Goal: Contribute content: Contribute content

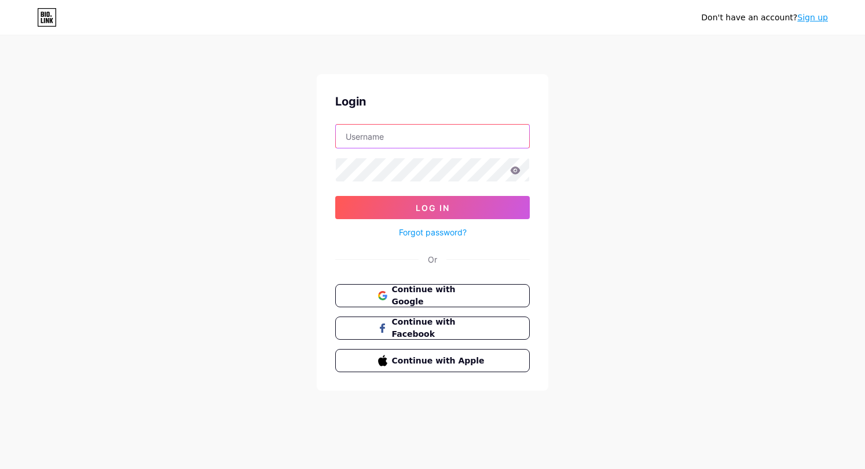
type input "[EMAIL_ADDRESS][DOMAIN_NAME]"
click at [518, 172] on icon at bounding box center [516, 170] width 10 height 8
click at [514, 171] on icon at bounding box center [515, 170] width 10 height 8
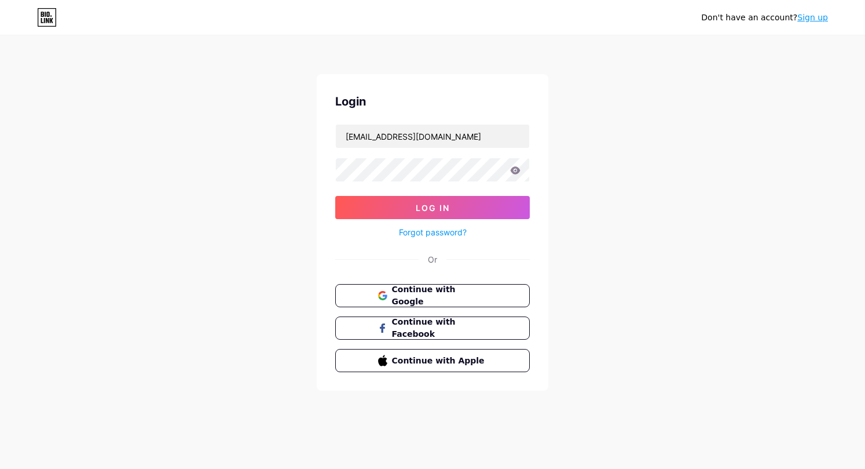
click at [594, 179] on div "Don't have an account? Sign up Login [EMAIL_ADDRESS][DOMAIN_NAME] Log In Forgot…" at bounding box center [432, 213] width 865 height 427
click at [451, 202] on button "Log In" at bounding box center [432, 207] width 195 height 23
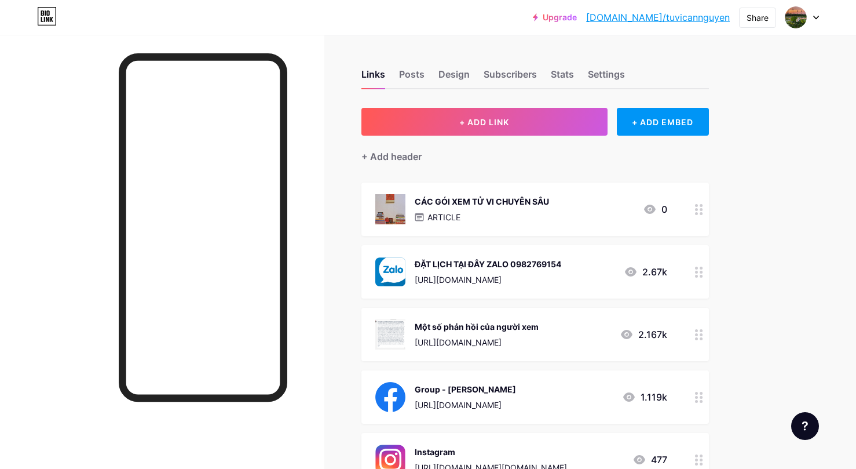
click at [474, 211] on div "ARTICLE" at bounding box center [482, 217] width 134 height 12
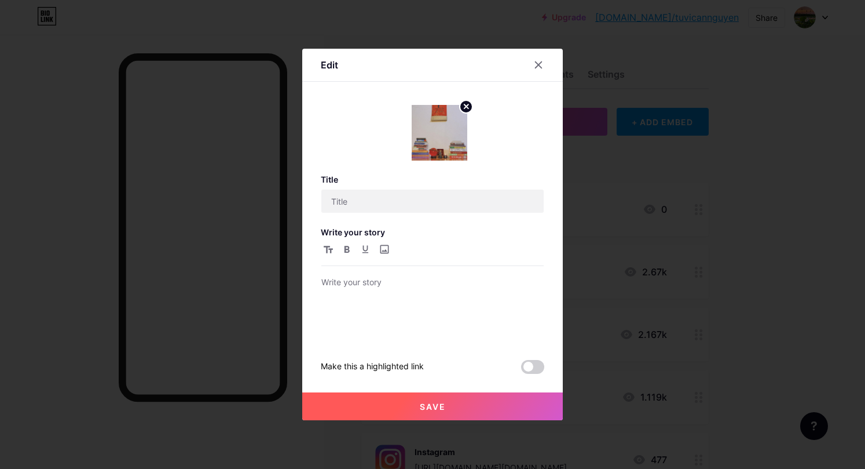
type input "CÁC GÓI XEM TỬ VI CHUYÊN SÂU"
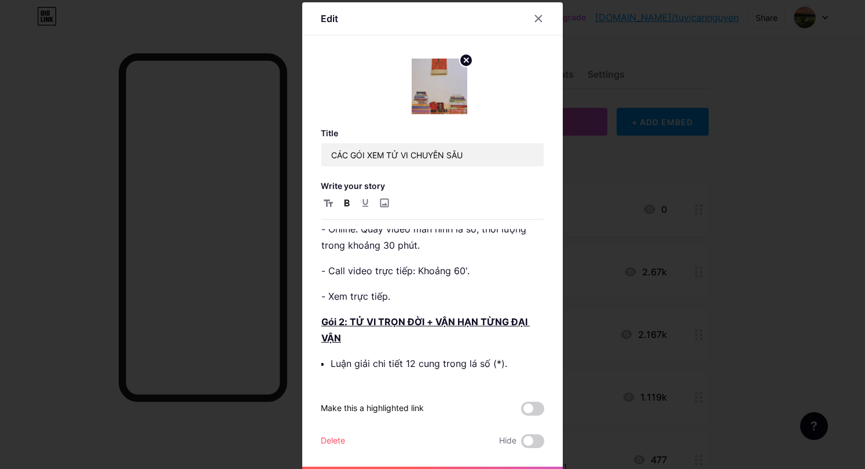
scroll to position [193, 0]
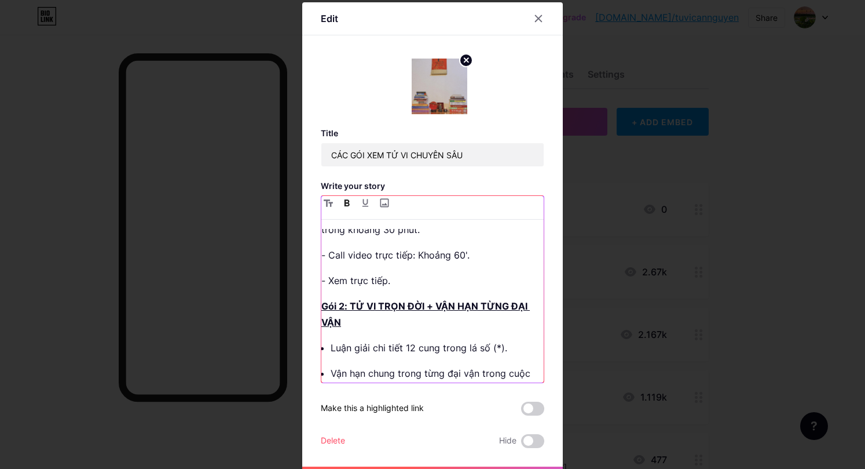
click at [404, 279] on p "- Xem trực tiếp." at bounding box center [432, 280] width 222 height 16
drag, startPoint x: 427, startPoint y: 276, endPoint x: 323, endPoint y: 280, distance: 104.3
click at [323, 280] on p "- Xem Offline tại [GEOGRAPHIC_DATA]." at bounding box center [432, 280] width 222 height 16
copy p "Xem Offline tại [GEOGRAPHIC_DATA]."
click at [385, 323] on p "Gói 2: TỬ VI TRỌN ĐỜI + VẬN HẠN TỪNG ĐẠI VẬN" at bounding box center [432, 314] width 222 height 32
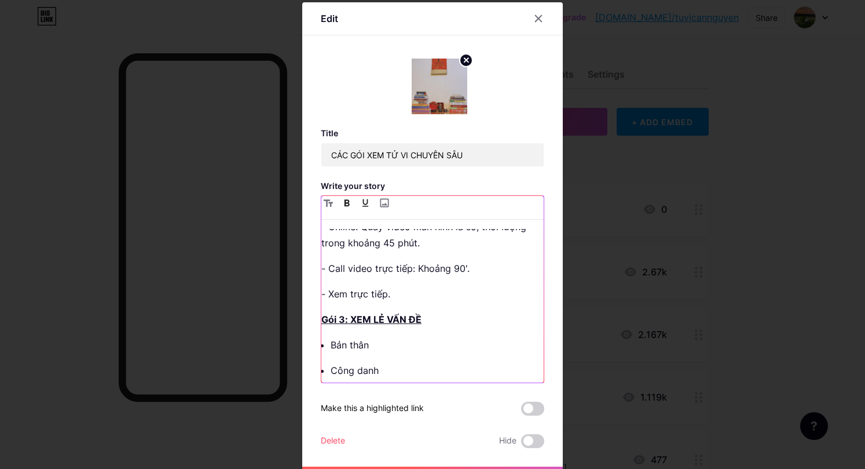
scroll to position [482, 0]
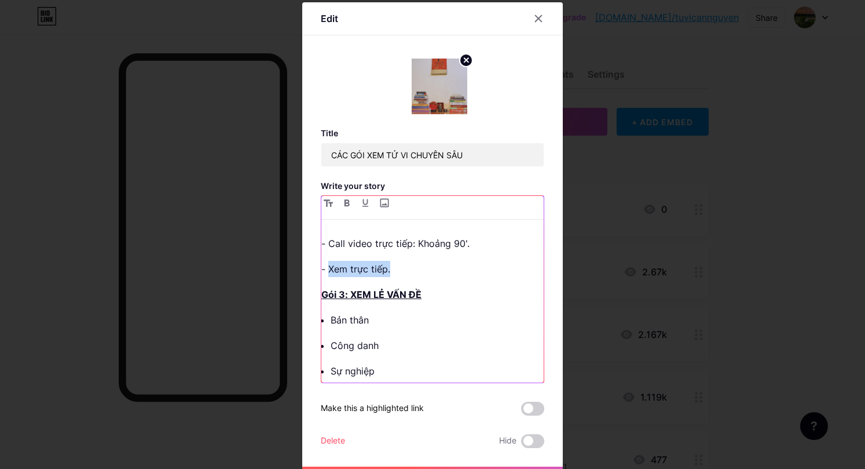
drag, startPoint x: 397, startPoint y: 267, endPoint x: 323, endPoint y: 269, distance: 74.1
click at [323, 269] on p "- Xem trực tiếp." at bounding box center [432, 269] width 222 height 16
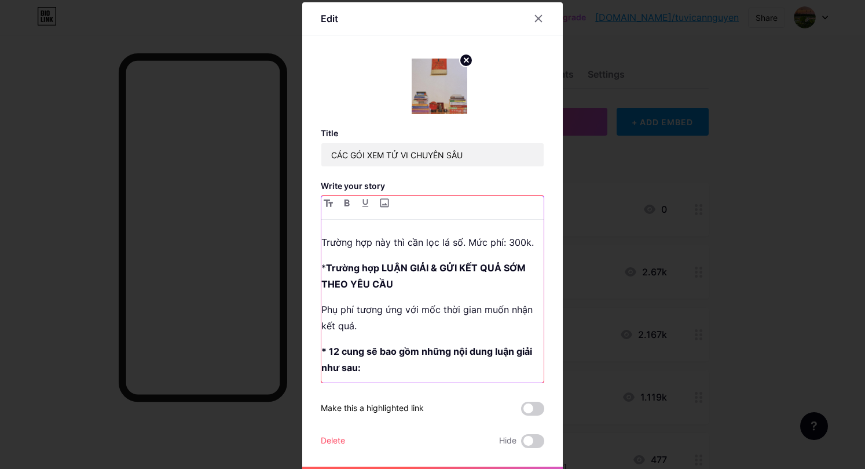
scroll to position [869, 0]
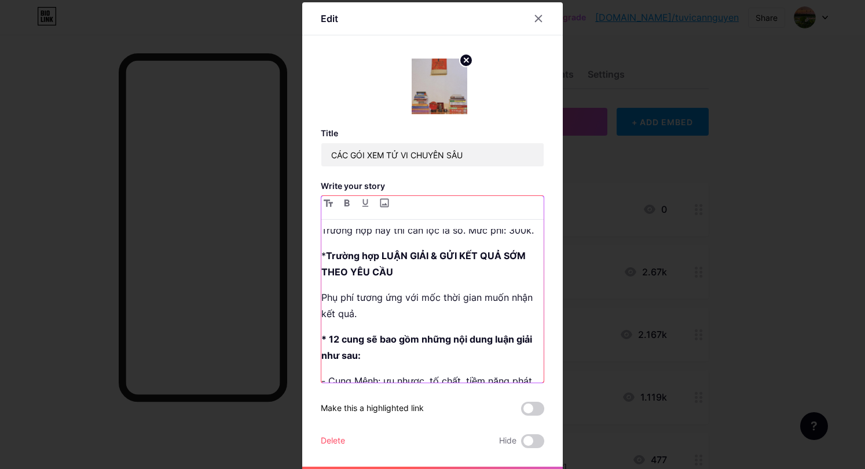
click at [403, 308] on p "Phụ phí tương ứng với mốc thời gian muốn nhận kết quả." at bounding box center [432, 305] width 222 height 32
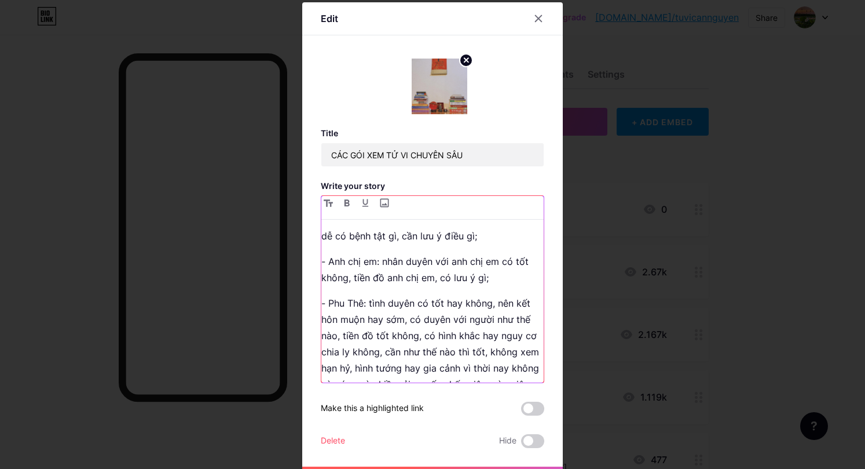
scroll to position [1351, 0]
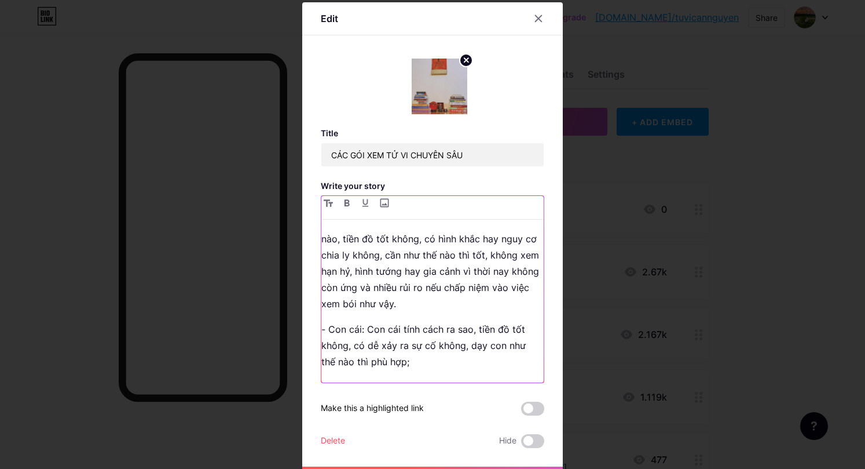
click at [456, 304] on p "- Phu Thê: tình duyên có tốt hay không, nên kết hôn muộn hay sớm, có duyên với …" at bounding box center [432, 255] width 222 height 114
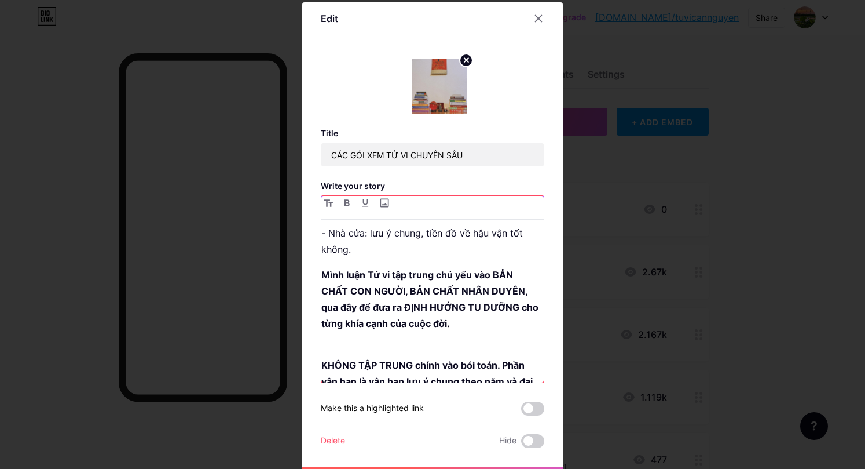
scroll to position [1544, 0]
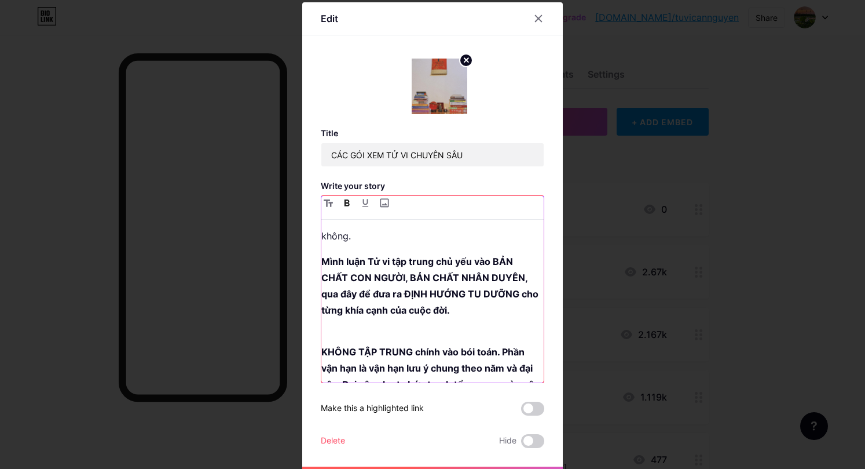
click at [470, 304] on p "Mình luận Tử vi tập trung chủ yếu vào BẢN CHẤT CON NGƯỜI, BẢN CHẤT NHÂN DUYÊN, …" at bounding box center [432, 293] width 222 height 81
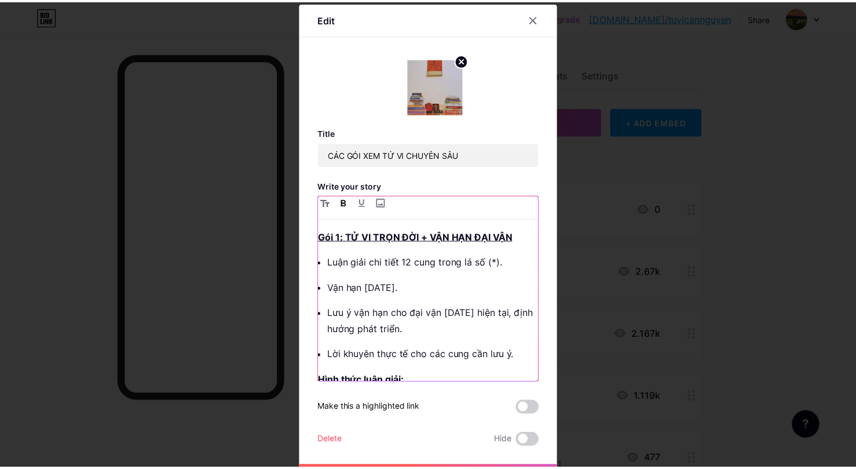
scroll to position [27, 0]
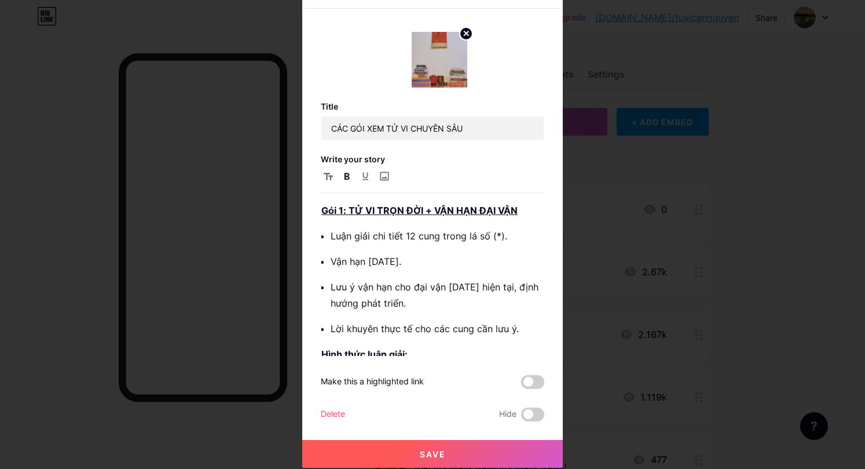
click at [397, 447] on button "Save" at bounding box center [432, 454] width 261 height 28
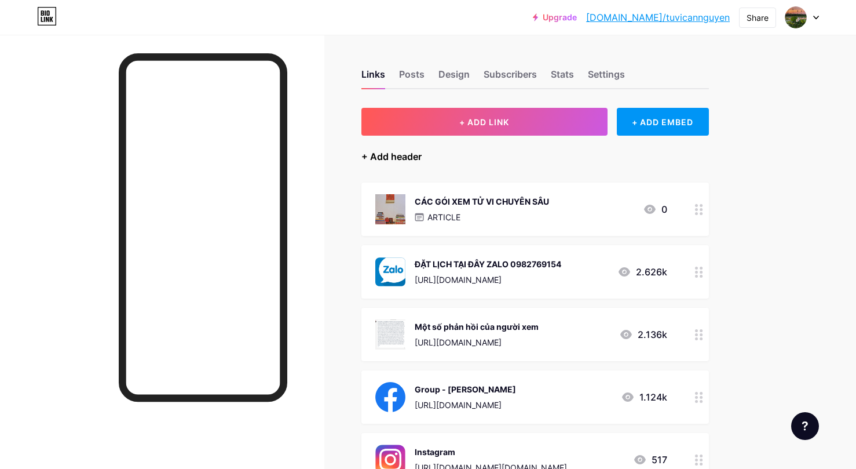
click at [407, 160] on div "+ Add header" at bounding box center [391, 156] width 60 height 14
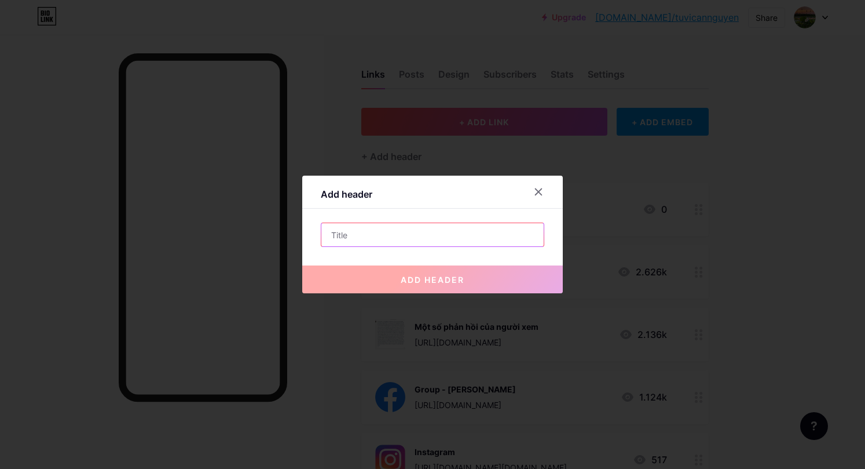
click at [379, 241] on input "text" at bounding box center [432, 234] width 222 height 23
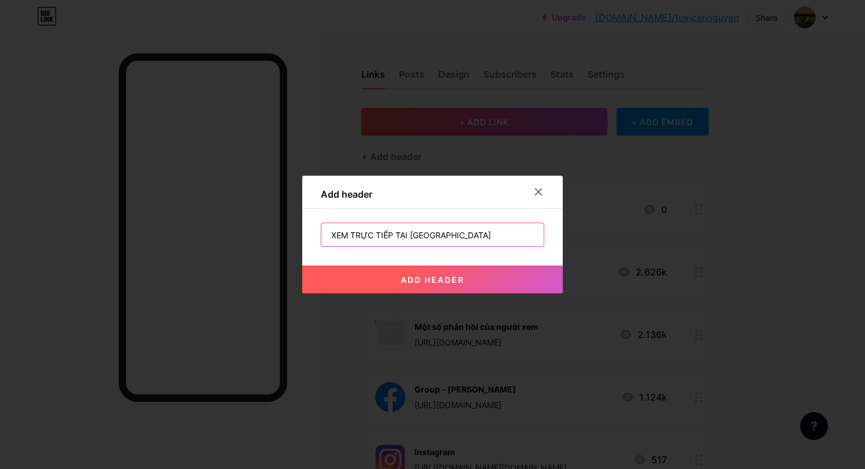
click at [406, 234] on input "XEM TRỰC TIẾP TẠI [GEOGRAPHIC_DATA]" at bounding box center [432, 234] width 222 height 23
type input "XEM TRỰC TIẾP TẠI [GEOGRAPHIC_DATA] - [GEOGRAPHIC_DATA]"
click at [434, 280] on span "add header" at bounding box center [433, 280] width 64 height 10
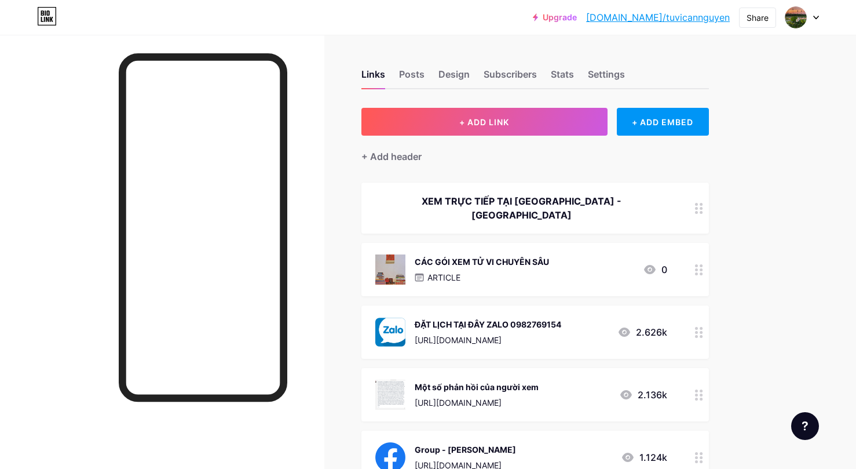
click at [495, 206] on div "XEM TRỰC TIẾP TẠI [GEOGRAPHIC_DATA] - [GEOGRAPHIC_DATA]" at bounding box center [521, 208] width 292 height 28
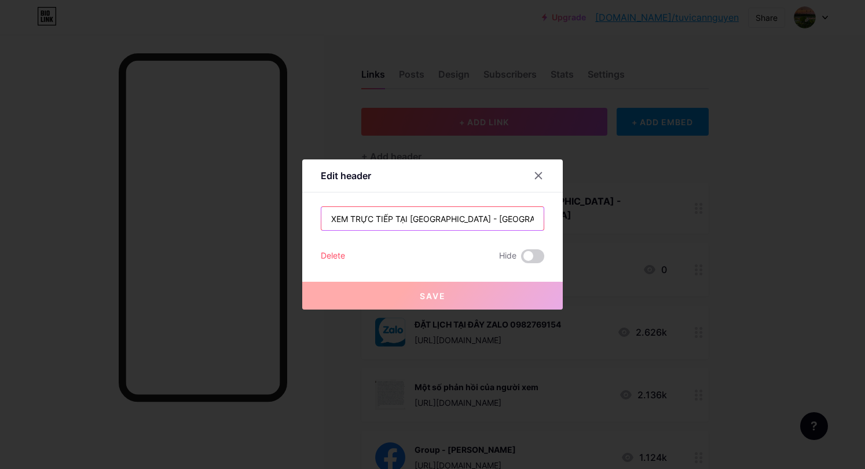
click at [408, 220] on input "XEM TRỰC TIẾP TẠI [GEOGRAPHIC_DATA] - [GEOGRAPHIC_DATA]" at bounding box center [432, 218] width 222 height 23
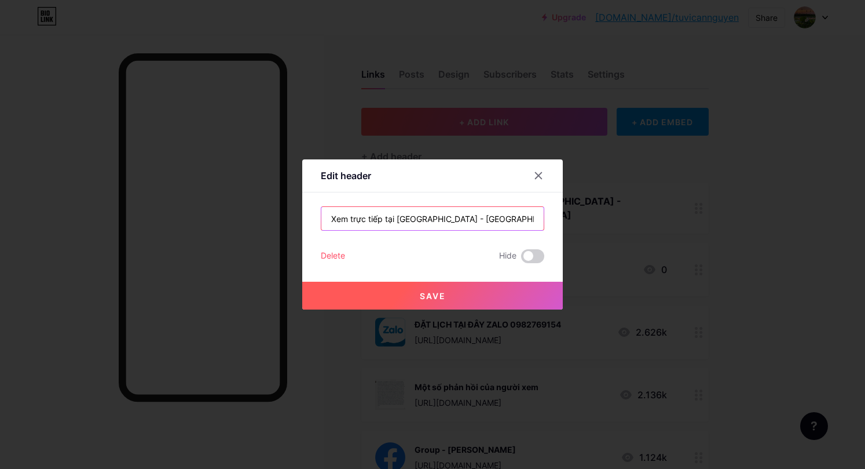
type input "Xem trực tiếp tại [GEOGRAPHIC_DATA] - [GEOGRAPHIC_DATA]"
click at [430, 294] on span "Save" at bounding box center [433, 296] width 26 height 10
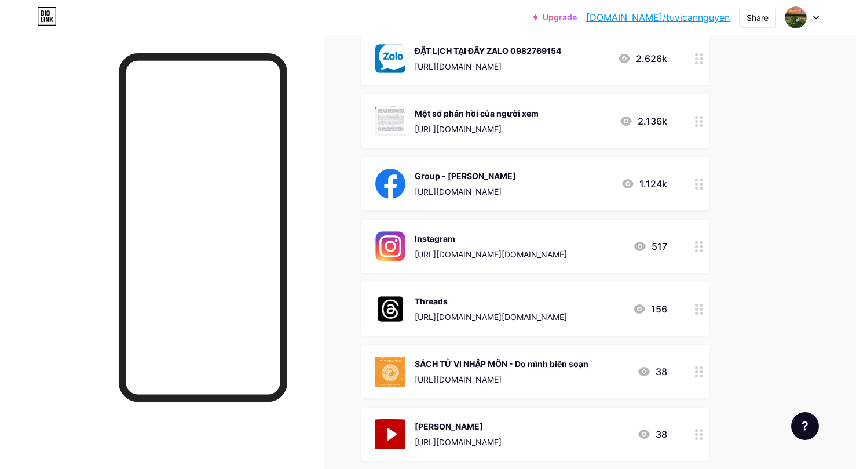
scroll to position [290, 0]
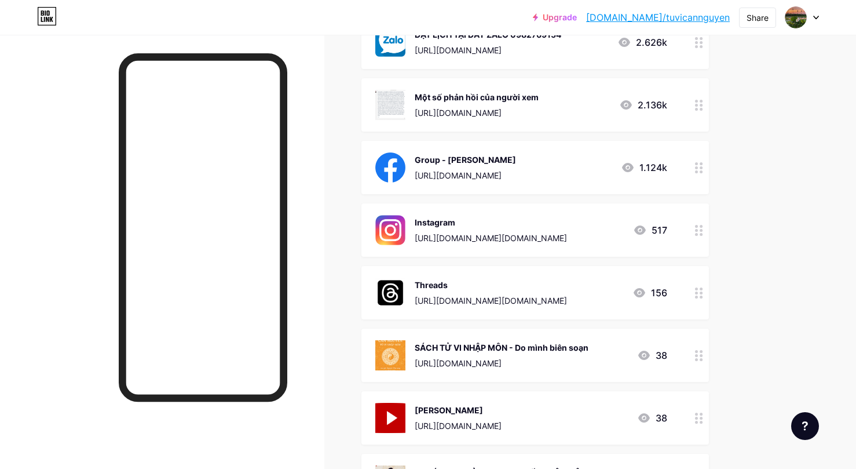
click at [526, 357] on div "[URL][DOMAIN_NAME]" at bounding box center [502, 363] width 174 height 12
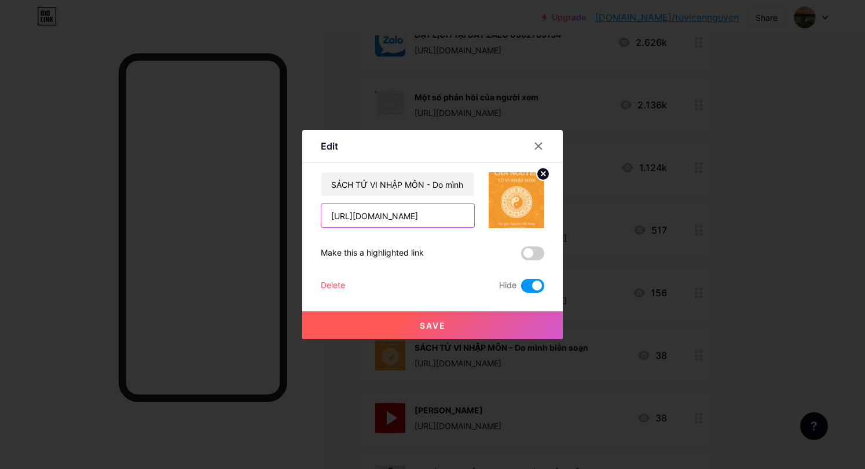
click at [438, 214] on input "[URL][DOMAIN_NAME]" at bounding box center [397, 215] width 153 height 23
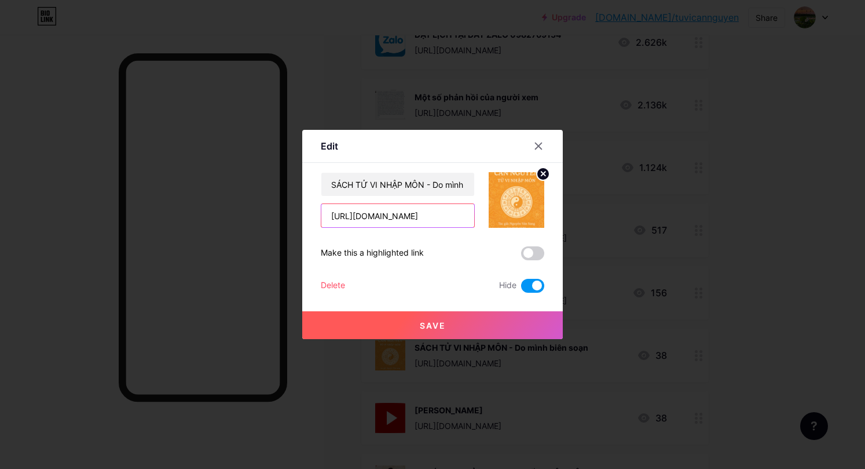
click at [438, 214] on input "[URL][DOMAIN_NAME]" at bounding box center [397, 215] width 153 height 23
click at [588, 94] on div at bounding box center [432, 234] width 865 height 469
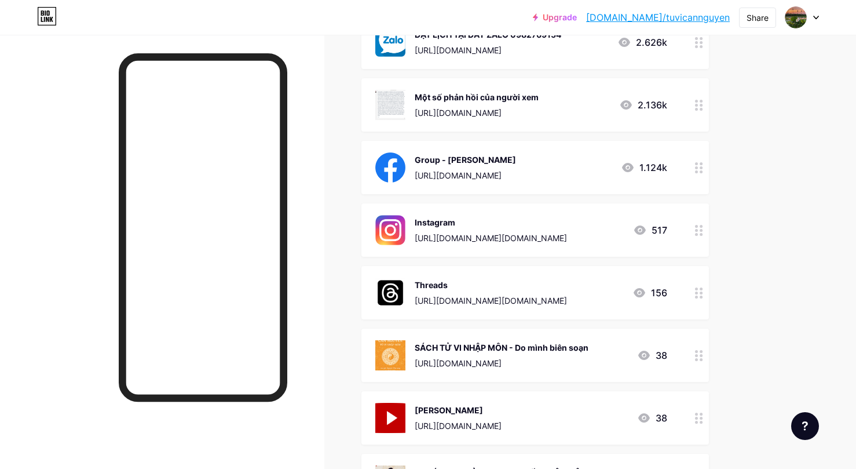
click at [694, 338] on div at bounding box center [699, 354] width 20 height 53
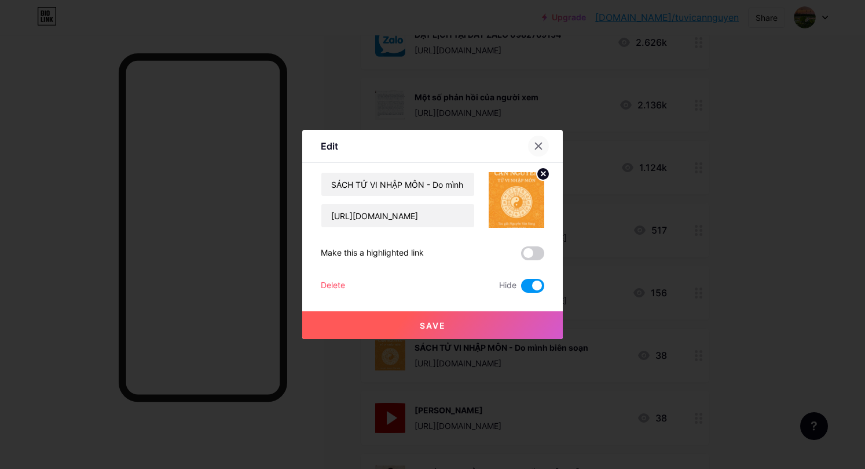
click at [540, 148] on icon at bounding box center [539, 146] width 6 height 6
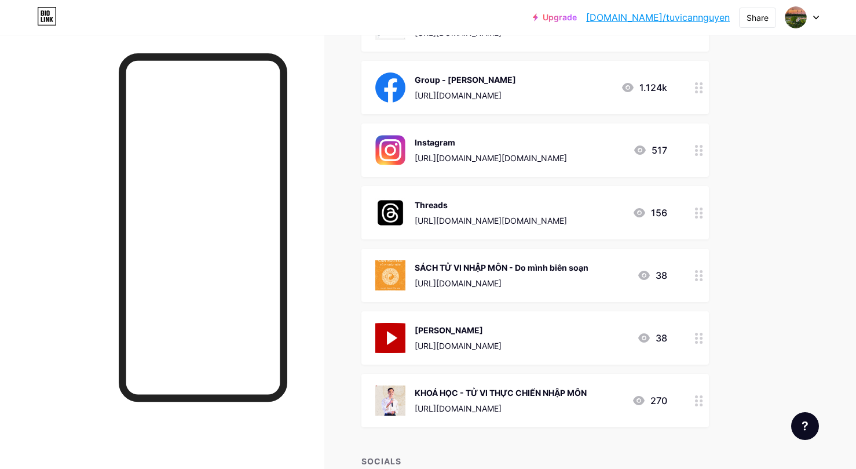
scroll to position [386, 0]
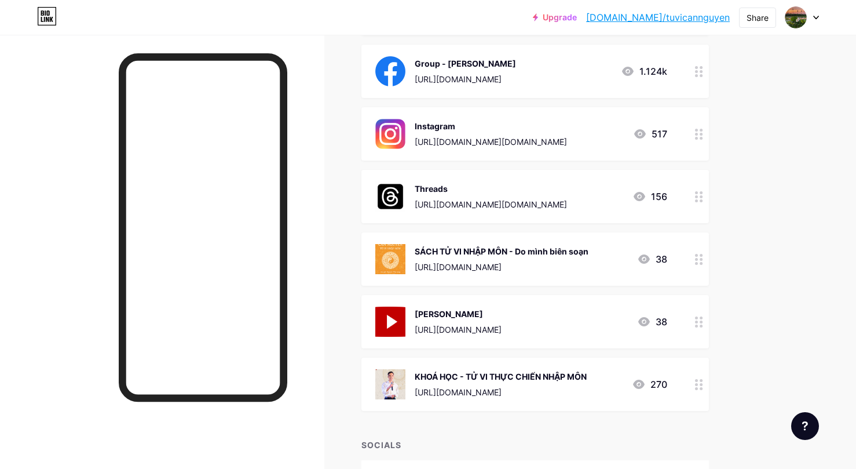
click at [587, 370] on div "KHOÁ HỌC - TỬ VI THỰC CHIẾN NHẬP MÔN" at bounding box center [501, 376] width 172 height 12
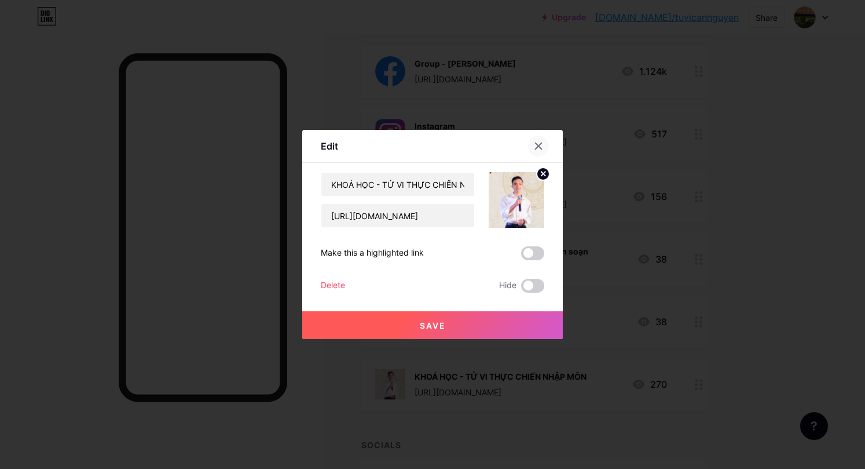
click at [539, 142] on icon at bounding box center [538, 145] width 9 height 9
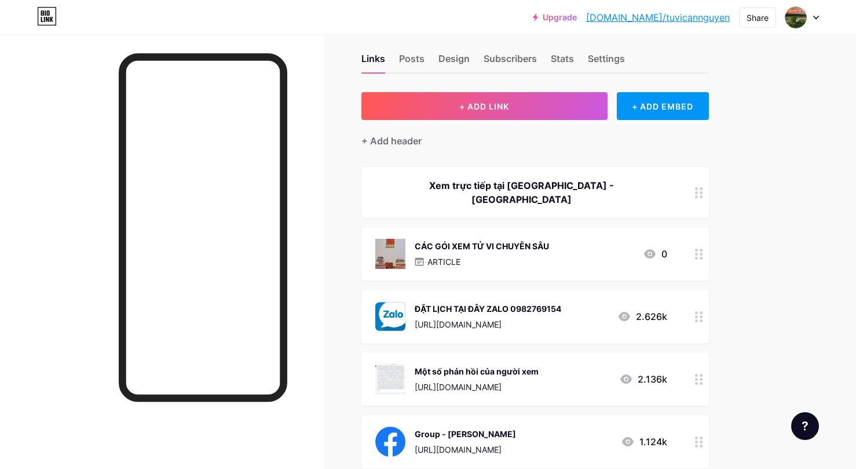
scroll to position [0, 0]
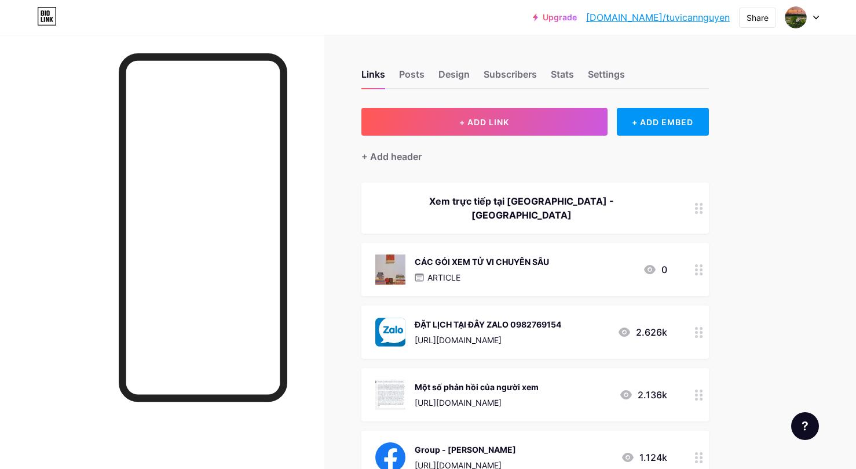
drag, startPoint x: 494, startPoint y: 373, endPoint x: 494, endPoint y: 433, distance: 59.7
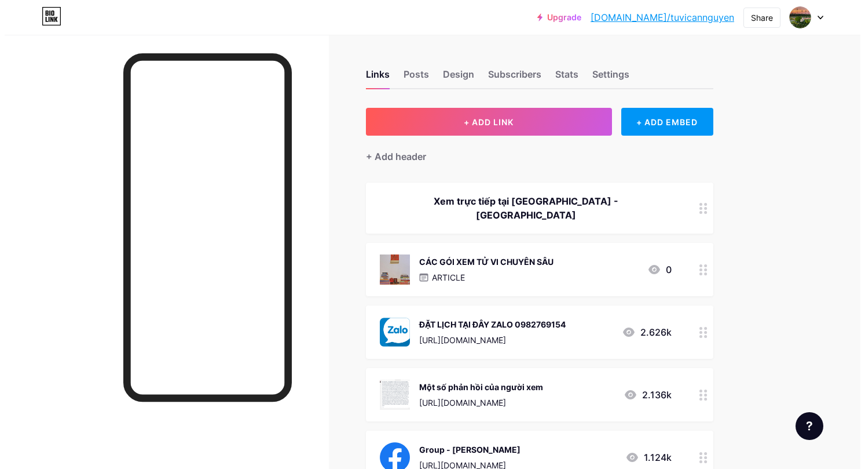
scroll to position [96, 0]
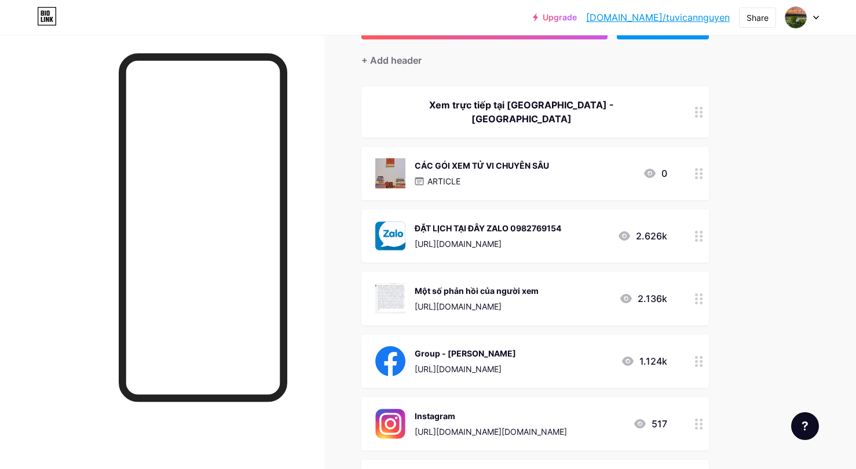
drag, startPoint x: 452, startPoint y: 329, endPoint x: 451, endPoint y: 273, distance: 56.2
click at [451, 273] on span "Xem trực tiếp tại [GEOGRAPHIC_DATA] - [GEOGRAPHIC_DATA] CÁC GÓI XEM TỬ VI CHUYÊ…" at bounding box center [534, 393] width 347 height 614
click at [342, 287] on div "Links Posts Design Subscribers Stats Settings + ADD LINK + ADD EMBED + Add head…" at bounding box center [378, 387] width 757 height 896
drag, startPoint x: 453, startPoint y: 294, endPoint x: 453, endPoint y: 364, distance: 69.5
click at [453, 364] on span "Xem trực tiếp tại [GEOGRAPHIC_DATA] - [GEOGRAPHIC_DATA] CÁC GÓI XEM TỬ VI CHUYÊ…" at bounding box center [534, 393] width 347 height 614
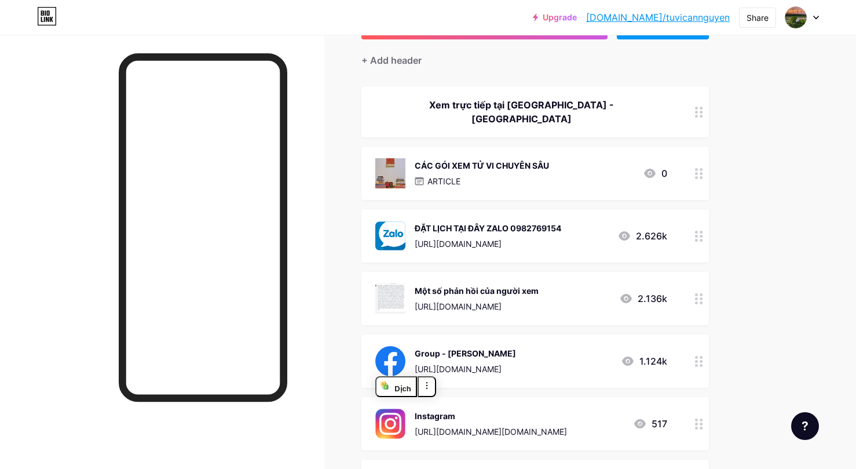
click at [356, 304] on div "Links Posts Design Subscribers Stats Settings + ADD LINK + ADD EMBED + Add head…" at bounding box center [378, 387] width 757 height 896
click at [701, 360] on circle at bounding box center [701, 361] width 3 height 3
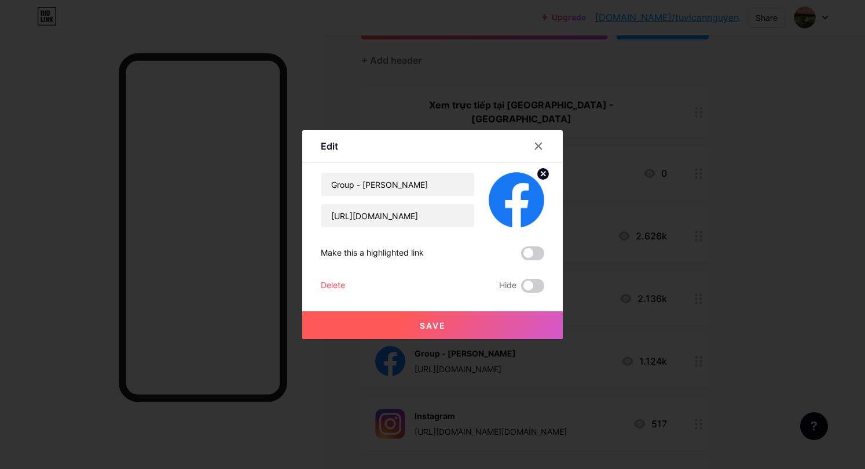
click at [690, 306] on div at bounding box center [432, 234] width 865 height 469
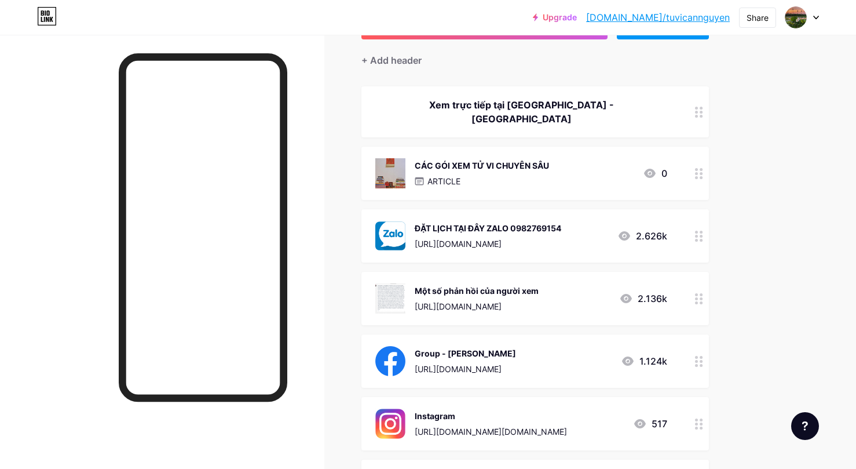
drag, startPoint x: 576, startPoint y: 349, endPoint x: 570, endPoint y: 283, distance: 66.3
click at [570, 283] on span "Xem trực tiếp tại [GEOGRAPHIC_DATA] - [GEOGRAPHIC_DATA] CÁC GÓI XEM TỬ VI CHUYÊ…" at bounding box center [534, 393] width 347 height 614
click at [334, 276] on div "Links Posts Design Subscribers Stats Settings + ADD LINK + ADD EMBED + Add head…" at bounding box center [378, 387] width 757 height 896
click at [464, 363] on div "[URL][DOMAIN_NAME]" at bounding box center [465, 369] width 101 height 12
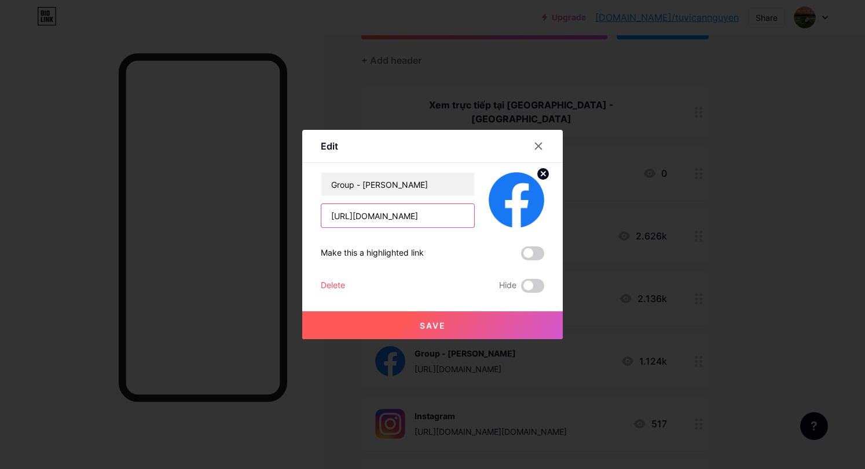
click at [442, 211] on input "[URL][DOMAIN_NAME]" at bounding box center [397, 215] width 153 height 23
paste input "[DOMAIN_NAME][URL]"
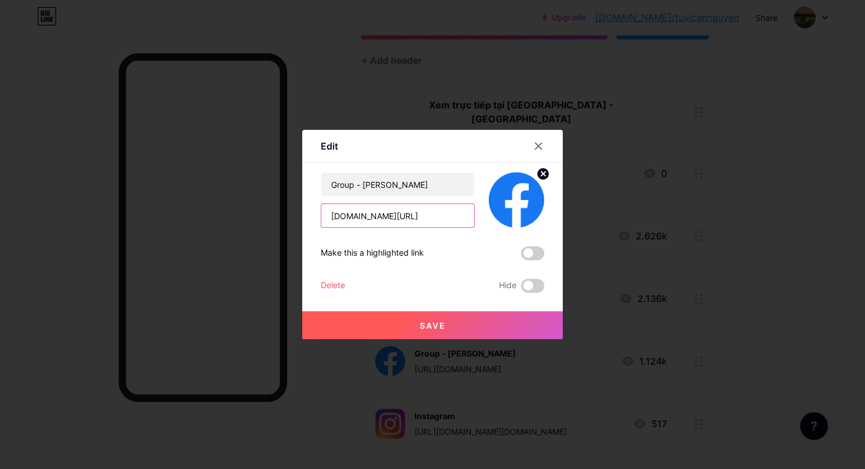
scroll to position [0, 54]
type input "[DOMAIN_NAME][URL]"
click at [410, 322] on button "Save" at bounding box center [432, 325] width 261 height 28
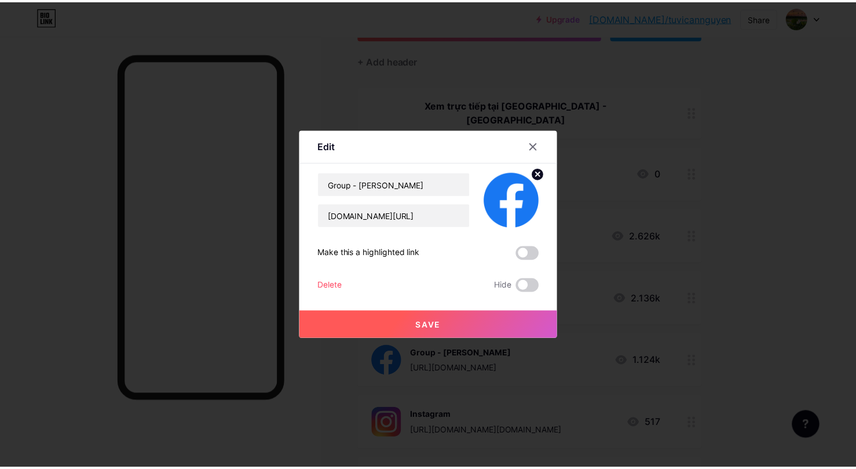
scroll to position [0, 0]
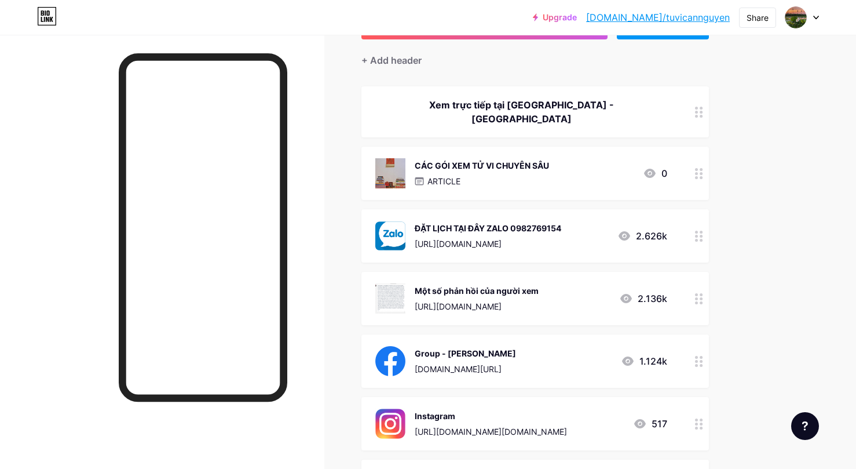
click at [452, 363] on div "[DOMAIN_NAME][URL]" at bounding box center [465, 369] width 101 height 12
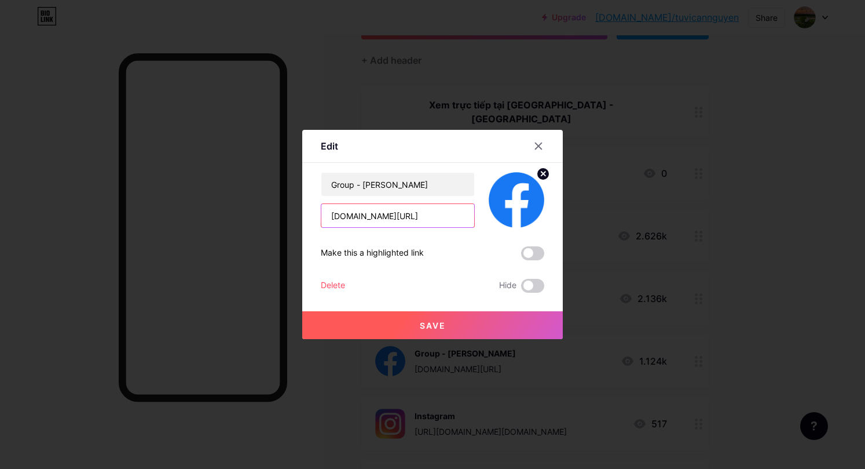
click at [447, 218] on input "[DOMAIN_NAME][URL]" at bounding box center [397, 215] width 153 height 23
click at [363, 182] on input "Group - [PERSON_NAME]" at bounding box center [397, 184] width 153 height 23
click at [354, 184] on input "Group - [PERSON_NAME]" at bounding box center [397, 184] width 153 height 23
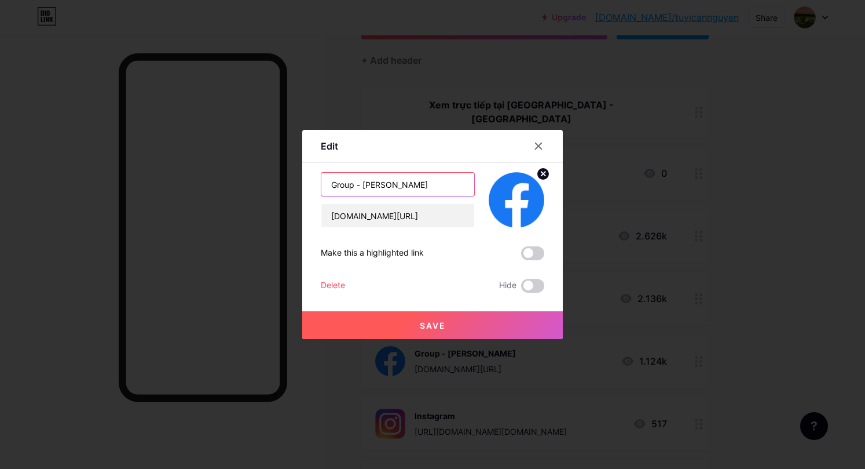
drag, startPoint x: 355, startPoint y: 185, endPoint x: 325, endPoint y: 185, distance: 29.5
click at [325, 185] on input "Group - [PERSON_NAME]" at bounding box center [397, 184] width 153 height 23
click at [358, 188] on input "Group - [PERSON_NAME]" at bounding box center [397, 184] width 153 height 23
click at [353, 186] on input "Group - [PERSON_NAME]" at bounding box center [397, 184] width 153 height 23
click at [357, 185] on input "Group - [PERSON_NAME]" at bounding box center [397, 184] width 153 height 23
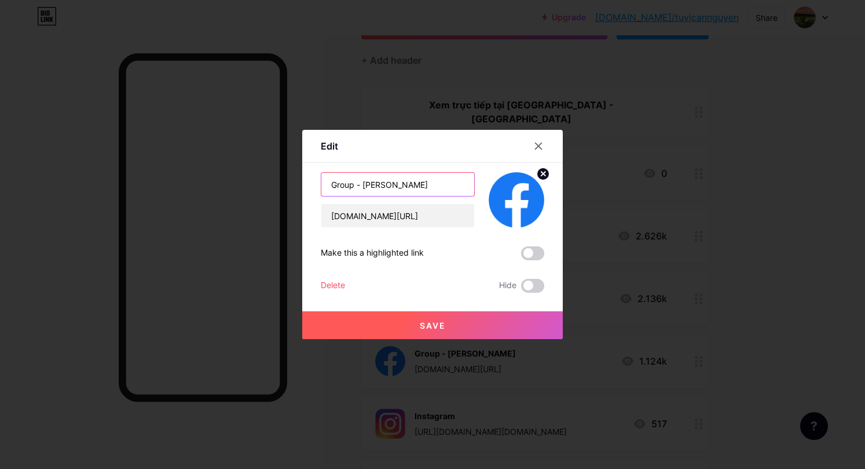
click at [364, 182] on input "Group - [PERSON_NAME]" at bounding box center [397, 184] width 153 height 23
drag, startPoint x: 430, startPoint y: 182, endPoint x: 364, endPoint y: 184, distance: 65.5
click at [364, 184] on input "Group - [PERSON_NAME]" at bounding box center [397, 184] width 153 height 23
click at [353, 187] on input "Group - HỮU DUYÊN MIỄN PHÍ" at bounding box center [397, 184] width 153 height 23
drag, startPoint x: 411, startPoint y: 184, endPoint x: 368, endPoint y: 189, distance: 43.1
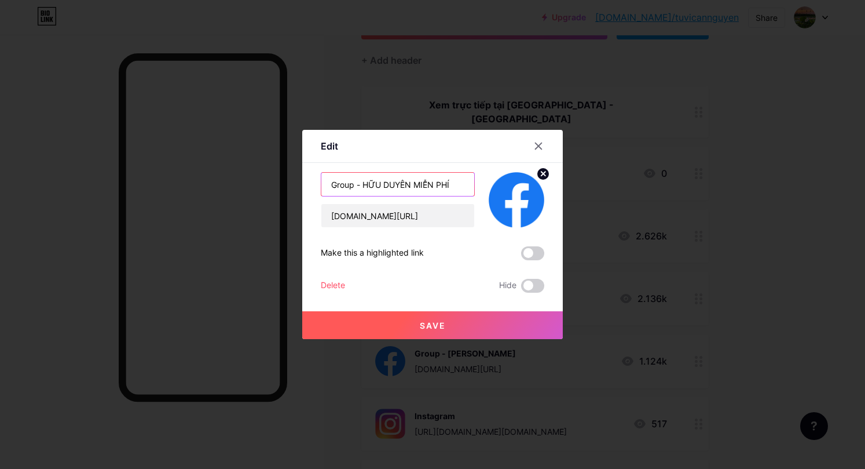
click at [368, 189] on input "Group - HỮU DUYÊN MIỄN PHÍ" at bounding box center [397, 184] width 153 height 23
type input "Group - Hữu duyên MIỄN PHÍ"
click at [389, 324] on button "Save" at bounding box center [432, 325] width 261 height 28
